Goal: Transaction & Acquisition: Purchase product/service

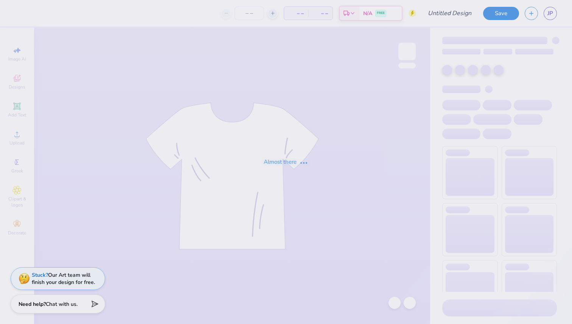
type input "Phi Sigma Pi Fall Rush"
type input "14"
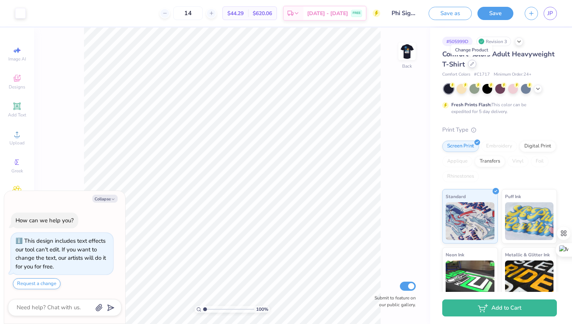
click at [472, 65] on icon at bounding box center [472, 64] width 4 height 4
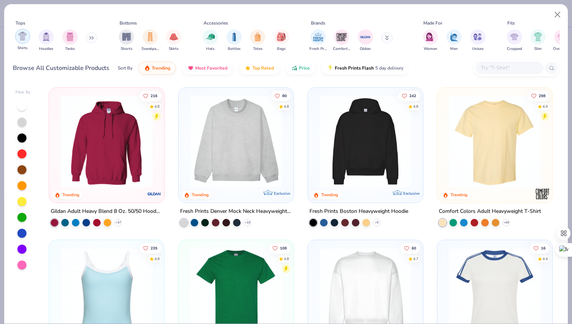
click at [25, 41] on div "filter for Shirts" at bounding box center [22, 36] width 15 height 15
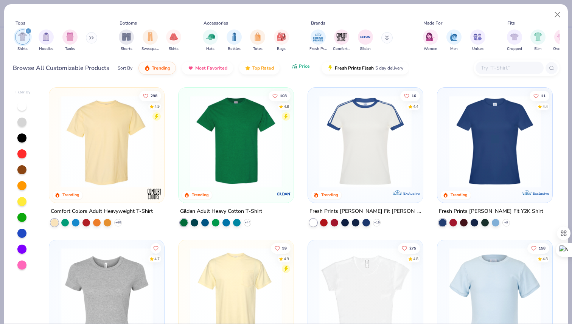
click at [299, 68] on span "Price" at bounding box center [304, 66] width 11 height 6
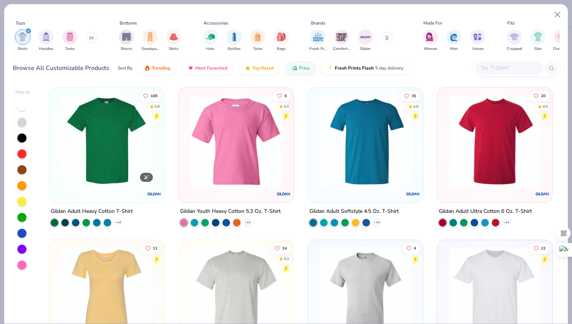
click at [103, 160] on img at bounding box center [107, 141] width 100 height 92
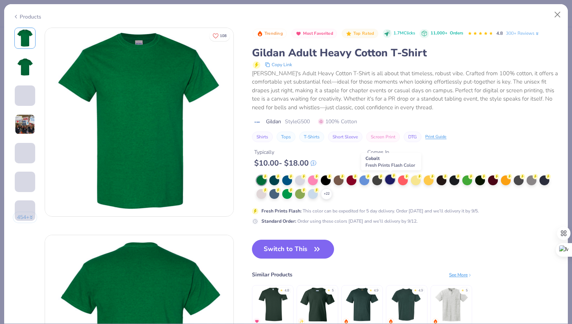
click at [390, 179] on div at bounding box center [390, 180] width 10 height 10
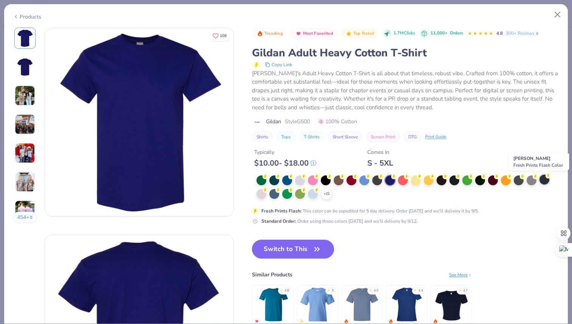
click at [548, 179] on div at bounding box center [545, 180] width 10 height 10
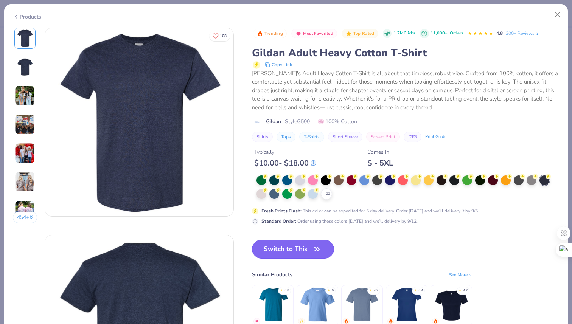
click at [305, 247] on button "Switch to This" at bounding box center [293, 249] width 82 height 19
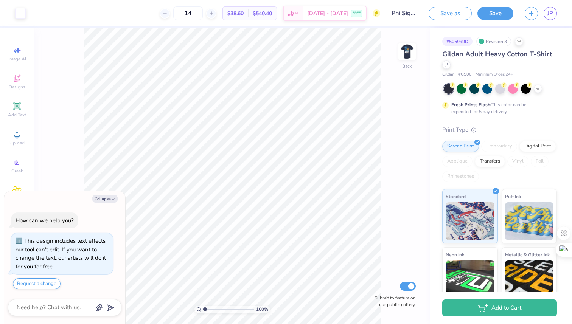
type textarea "x"
click at [203, 14] on input "14" at bounding box center [188, 13] width 30 height 14
type input "1"
type input "2"
type input "18"
